Goal: Task Accomplishment & Management: Manage account settings

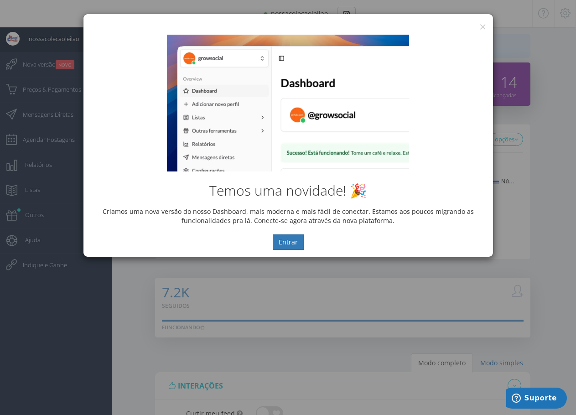
click at [481, 28] on div "Temos uma novidade! 🎉 Criamos uma nova versão do nosso Dashboard, mais moderna …" at bounding box center [289, 142] width 410 height 229
click at [483, 24] on button "×" at bounding box center [483, 27] width 7 height 12
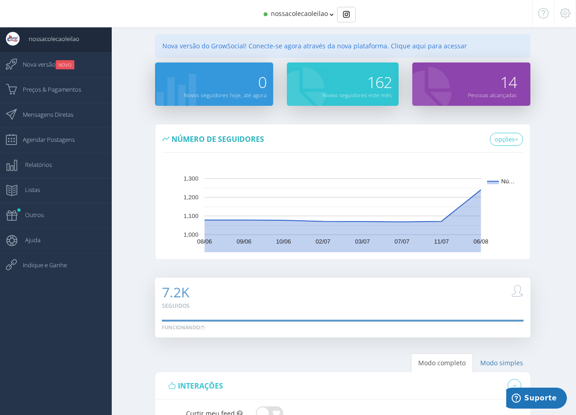
click at [298, 15] on span "nossacolecaoleilao" at bounding box center [299, 13] width 57 height 9
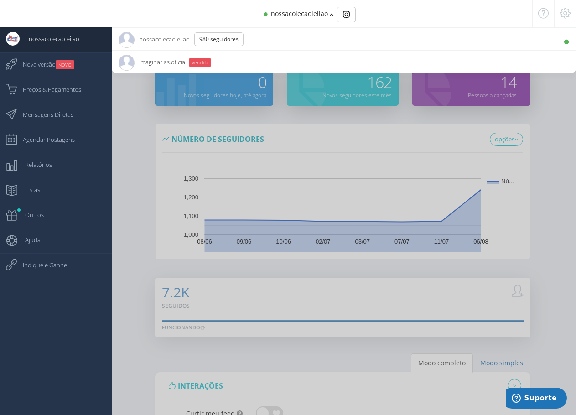
click at [168, 62] on span "imaginarias.oficial 3.6K Seguidores" at bounding box center [153, 62] width 68 height 23
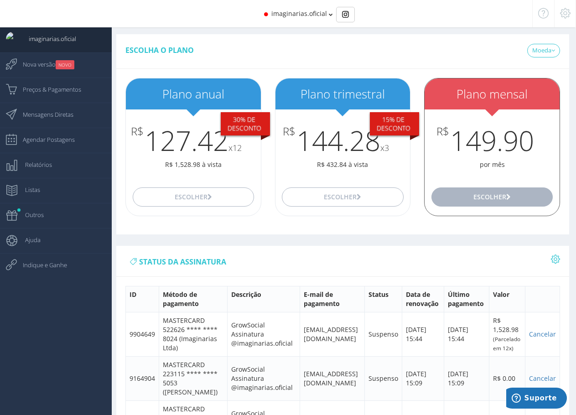
click at [513, 196] on button "Escolher" at bounding box center [492, 197] width 121 height 19
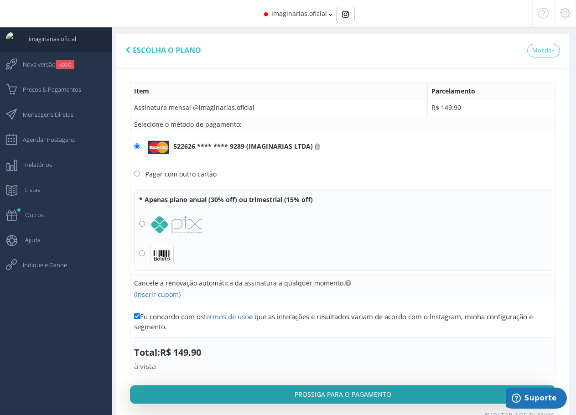
click at [389, 394] on button "Prossiga para o pagamento" at bounding box center [343, 395] width 426 height 18
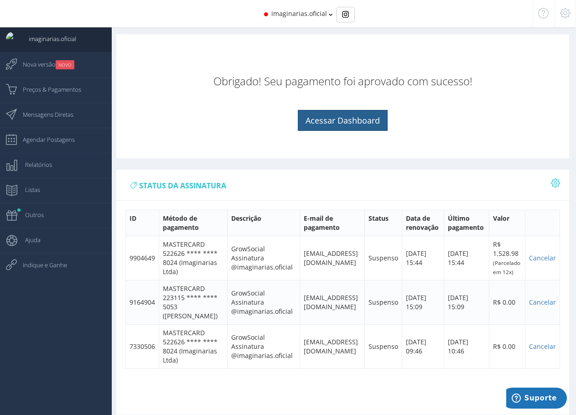
click at [354, 130] on link "Acessar Dashboard" at bounding box center [343, 120] width 90 height 21
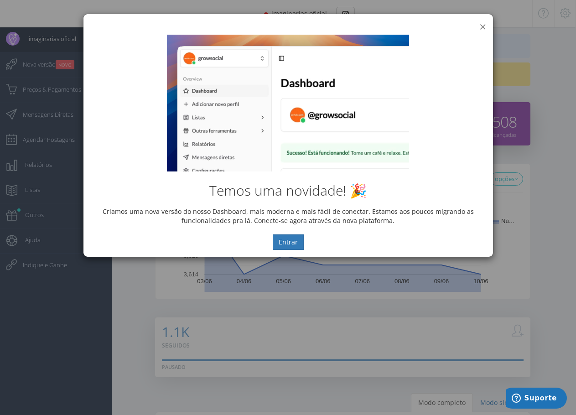
click at [483, 26] on button "×" at bounding box center [483, 27] width 7 height 12
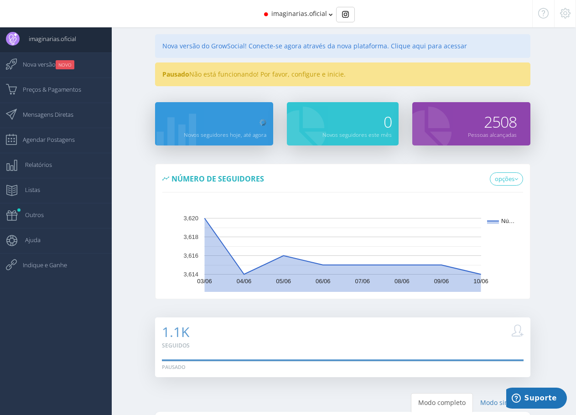
click at [310, 14] on span "imaginarias.oficial" at bounding box center [300, 13] width 56 height 9
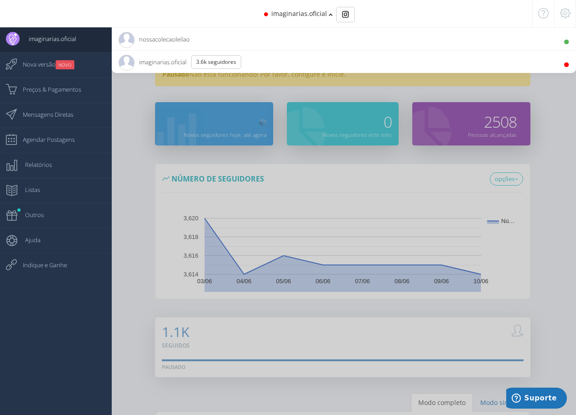
click at [310, 14] on span "imaginarias.oficial" at bounding box center [300, 13] width 56 height 9
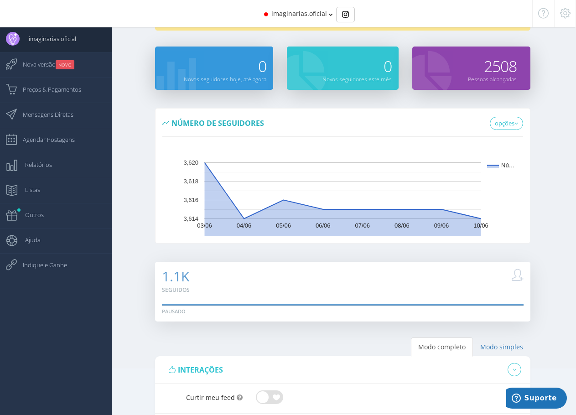
scroll to position [228, 0]
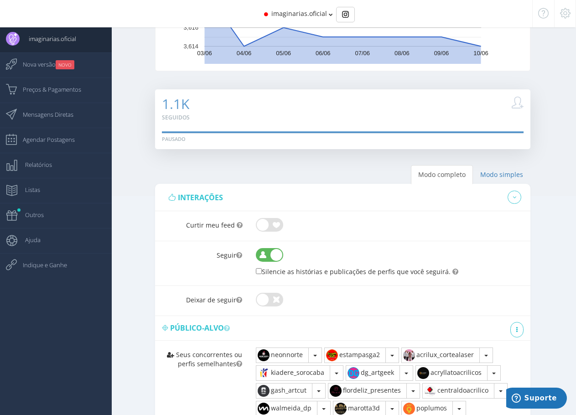
click at [269, 225] on span at bounding box center [269, 224] width 27 height 9
click at [256, 218] on input "checkbox" at bounding box center [256, 218] width 0 height 0
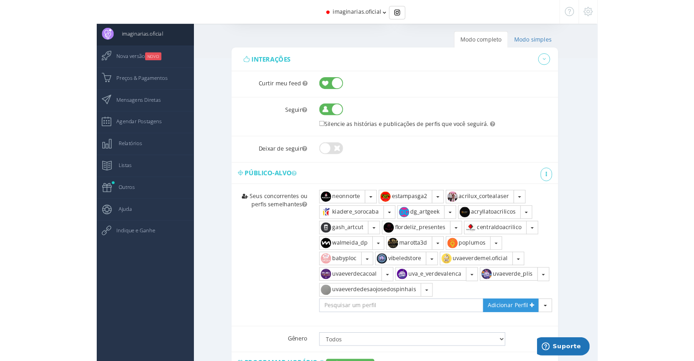
scroll to position [365, 0]
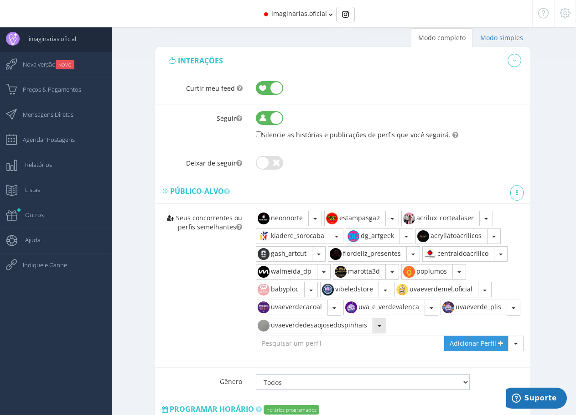
click at [381, 327] on button "button" at bounding box center [380, 326] width 14 height 16
click at [312, 343] on link "Remover" at bounding box center [296, 347] width 79 height 16
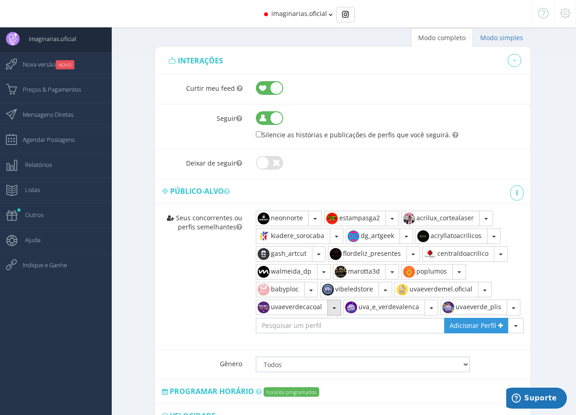
click at [337, 310] on button "button" at bounding box center [335, 308] width 14 height 16
click at [319, 329] on link "Remover" at bounding box center [296, 329] width 79 height 16
click at [429, 305] on button "button" at bounding box center [426, 308] width 14 height 16
click at [393, 331] on link "Remover" at bounding box center [393, 329] width 79 height 16
click at [345, 309] on span "button" at bounding box center [344, 309] width 4 height 2
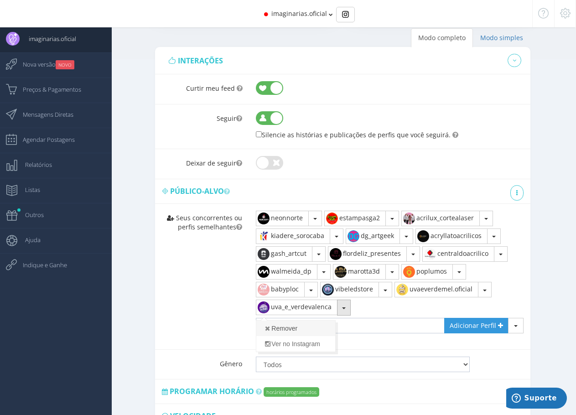
click at [307, 331] on link "Remover" at bounding box center [296, 329] width 79 height 16
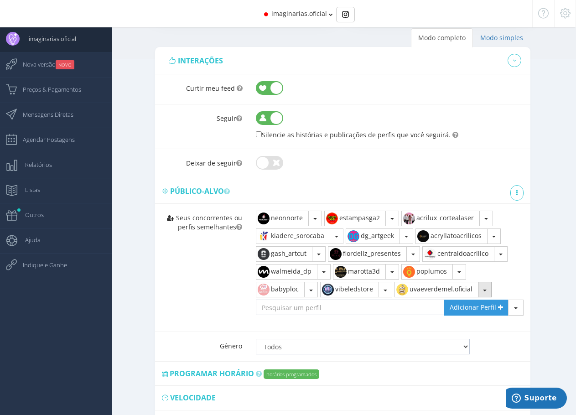
click at [487, 288] on button "button" at bounding box center [485, 290] width 14 height 16
click at [415, 309] on link "Remover" at bounding box center [434, 311] width 79 height 16
click at [387, 293] on button "button" at bounding box center [386, 290] width 14 height 16
click at [379, 311] on link "Remover" at bounding box center [360, 311] width 79 height 16
click at [314, 292] on button "button" at bounding box center [311, 290] width 14 height 16
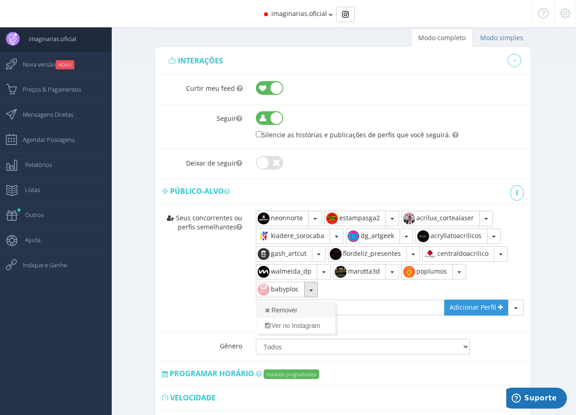
click at [292, 311] on link "Remover" at bounding box center [296, 311] width 79 height 16
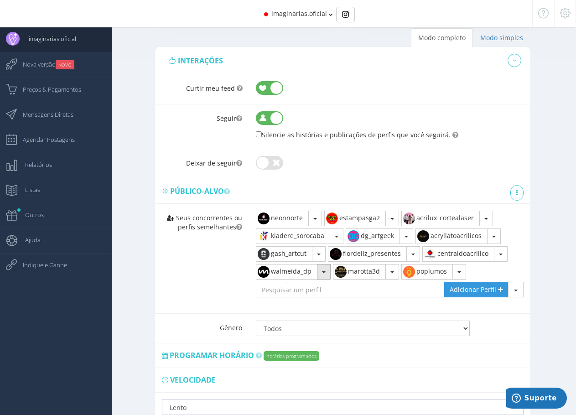
click at [324, 272] on span "button" at bounding box center [324, 273] width 4 height 2
click at [310, 294] on link "Remover" at bounding box center [296, 293] width 79 height 16
click at [384, 274] on button "button" at bounding box center [383, 272] width 14 height 16
click at [382, 292] on link "Remover" at bounding box center [364, 293] width 79 height 16
click at [312, 273] on button "button" at bounding box center [316, 272] width 14 height 16
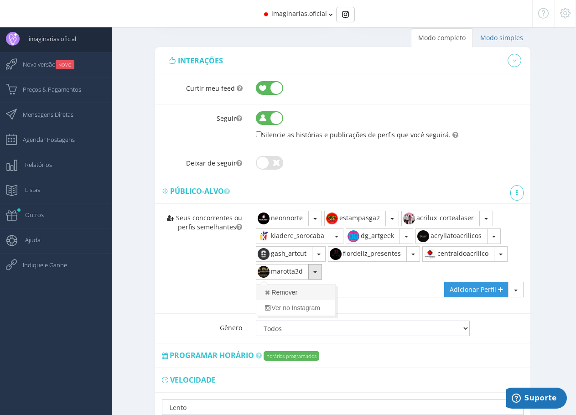
click at [306, 295] on link "Remover" at bounding box center [296, 293] width 79 height 16
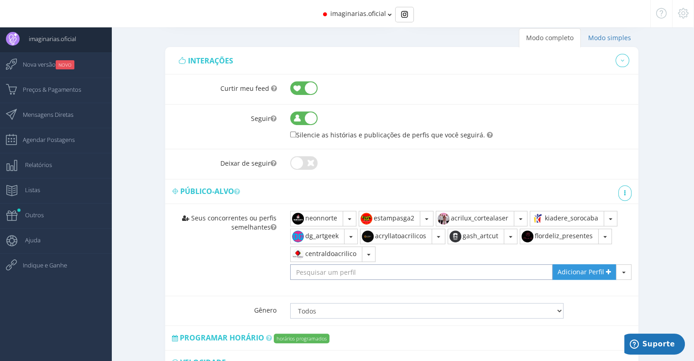
click at [347, 270] on input "text" at bounding box center [421, 272] width 262 height 16
paste input "Woodback Design"
type input "Woodback Design"
click at [583, 274] on span "Adicionar Perfil" at bounding box center [581, 271] width 47 height 9
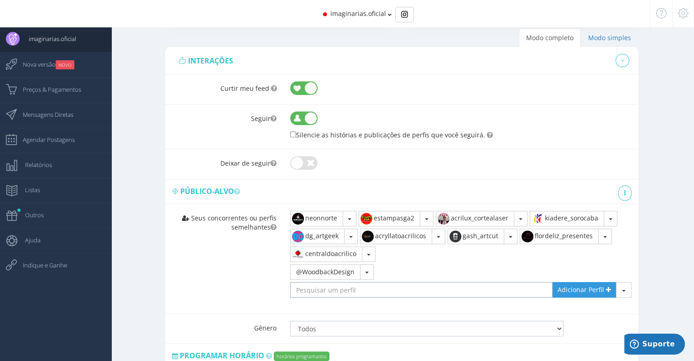
click at [343, 288] on input "text" at bounding box center [421, 290] width 262 height 16
paste input "Acryllato Acrílicos"
type input "Acryllato Acrílicos"
click at [562, 289] on span "Adicionar Perfil" at bounding box center [581, 289] width 47 height 9
click at [378, 288] on input "text" at bounding box center [421, 290] width 262 height 16
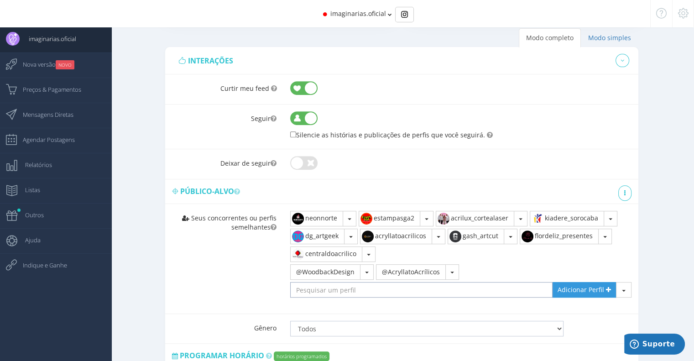
paste input "ArteFato Presentes"
type input "ArteFato Presentes"
click at [583, 289] on span "Adicionar Perfil" at bounding box center [581, 289] width 47 height 9
click at [372, 288] on input "text" at bounding box center [421, 290] width 262 height 16
click at [439, 286] on input "nerdx" at bounding box center [421, 290] width 262 height 16
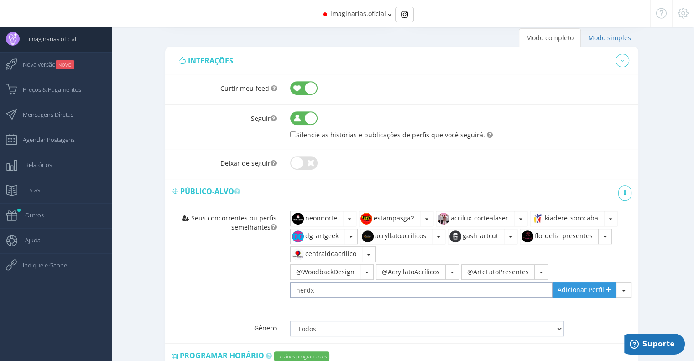
drag, startPoint x: 276, startPoint y: 291, endPoint x: 253, endPoint y: 291, distance: 22.8
click at [253, 291] on div "Seus concorrentes ou perfis semelhantes neonnorte" at bounding box center [401, 259] width 473 height 110
paste input "oficial"
type input "nerdxoficial"
click at [574, 287] on span "Adicionar Perfil" at bounding box center [581, 289] width 47 height 9
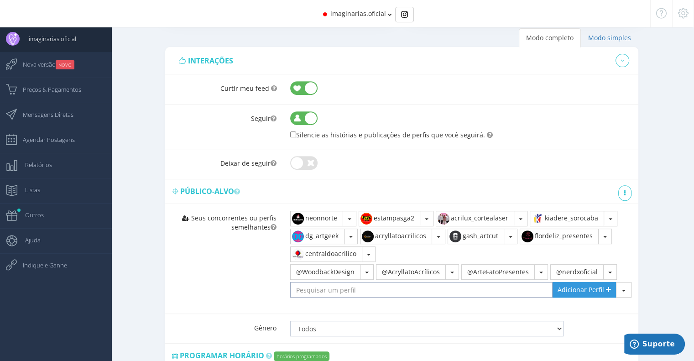
click at [386, 288] on input "text" at bounding box center [421, 290] width 262 height 16
paste input "@tecnnoled"
type input "@tecnnoled"
click at [570, 289] on span "Adicionar Perfil" at bounding box center [581, 289] width 47 height 9
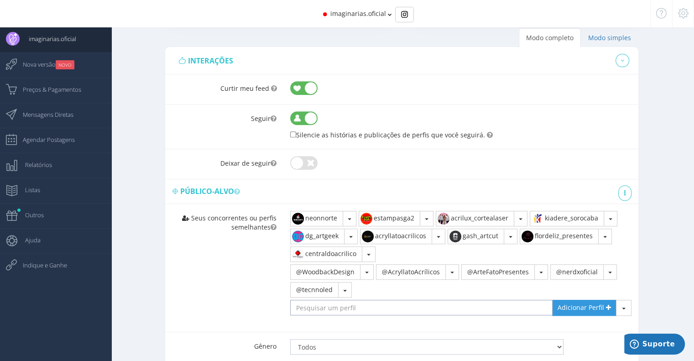
click at [378, 308] on input "text" at bounding box center [421, 308] width 262 height 16
paste input "@personnalizze_"
type input "@personnalizze_"
click at [565, 307] on span "Adicionar Perfil" at bounding box center [581, 307] width 47 height 9
click at [399, 305] on input "text" at bounding box center [421, 308] width 262 height 16
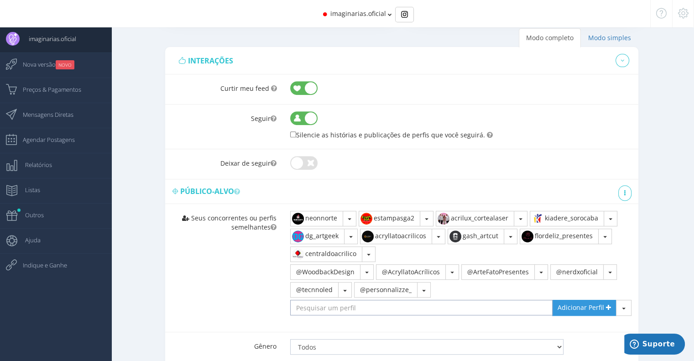
paste input "@memorypresentes"
type input "@memorypresentes"
click at [577, 304] on span "Adicionar Perfil" at bounding box center [581, 307] width 47 height 9
click at [374, 308] on input "text" at bounding box center [421, 308] width 262 height 16
paste input "@borgepresentes"
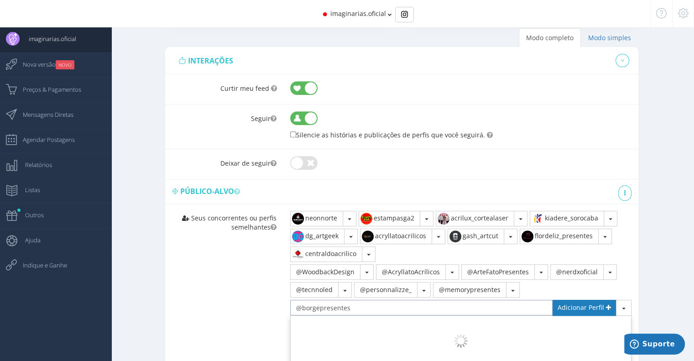
type input "@borgepresentes"
click at [568, 304] on span "Adicionar Perfil" at bounding box center [581, 307] width 47 height 9
